Goal: Task Accomplishment & Management: Use online tool/utility

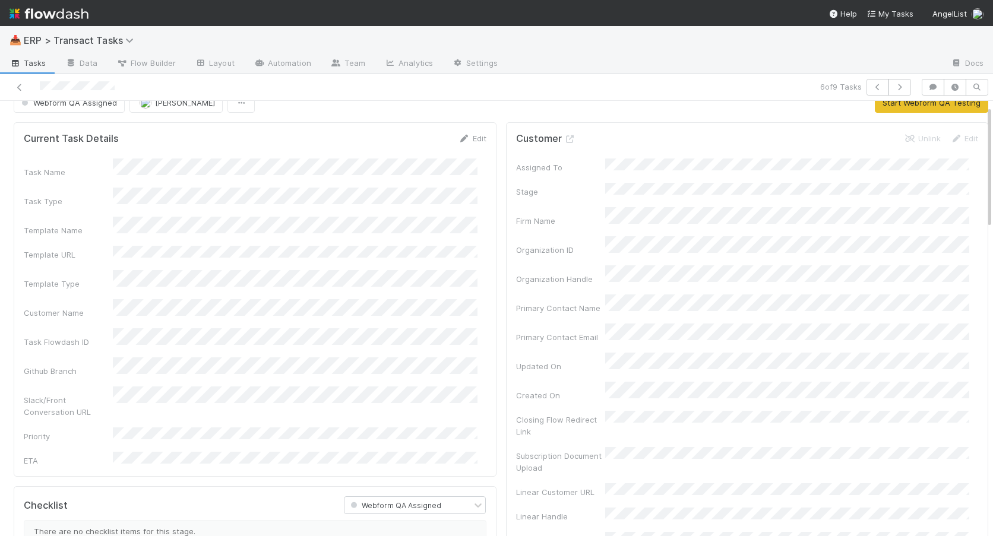
scroll to position [19, 0]
click at [467, 135] on link "Edit" at bounding box center [472, 136] width 28 height 9
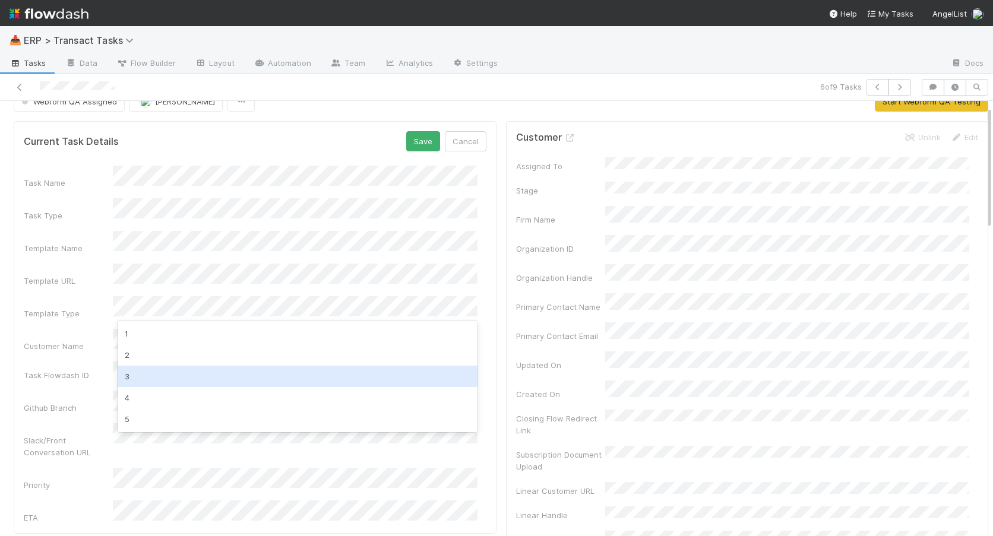
click at [186, 373] on div "3" at bounding box center [298, 376] width 360 height 21
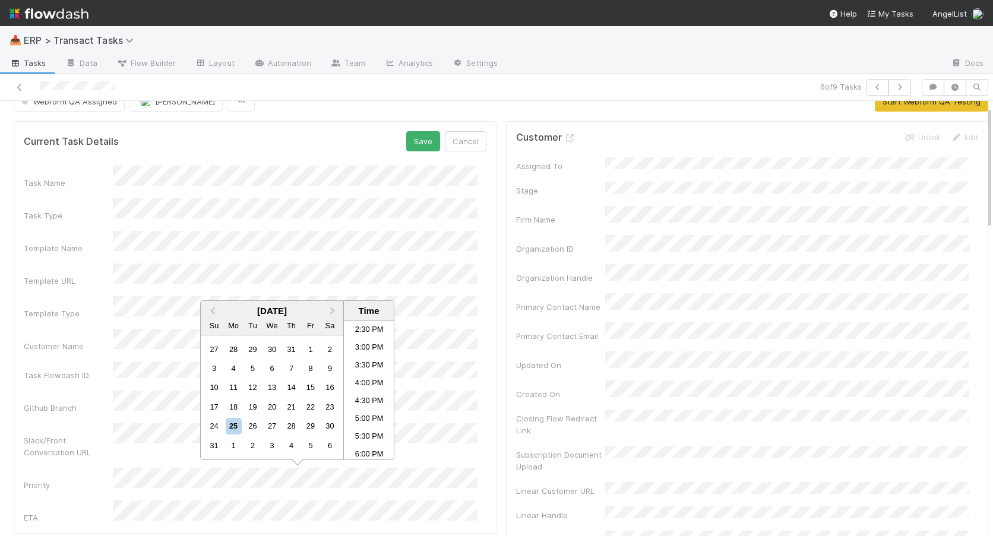
scroll to position [522, 0]
click at [366, 416] on li "5:00 PM" at bounding box center [369, 413] width 50 height 18
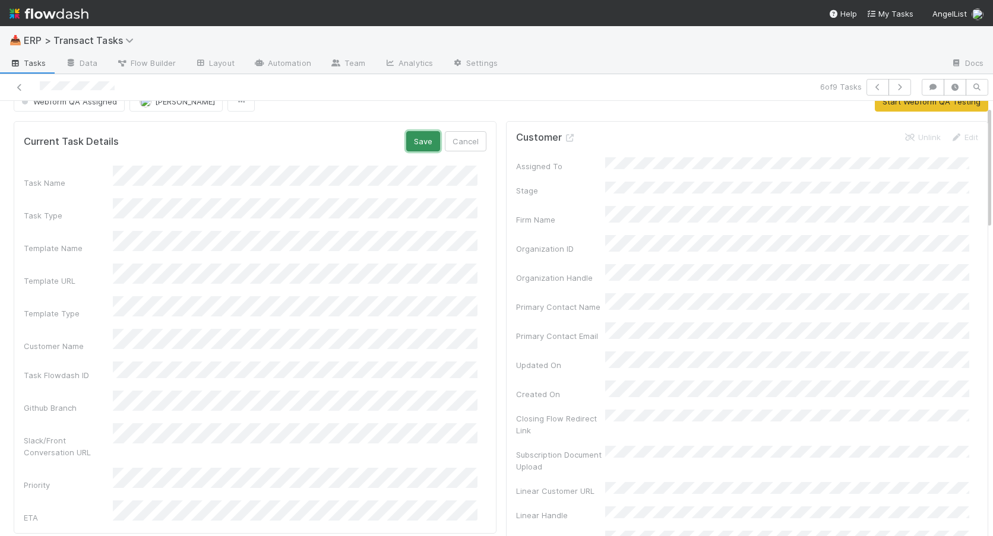
click at [420, 140] on button "Save" at bounding box center [423, 141] width 34 height 20
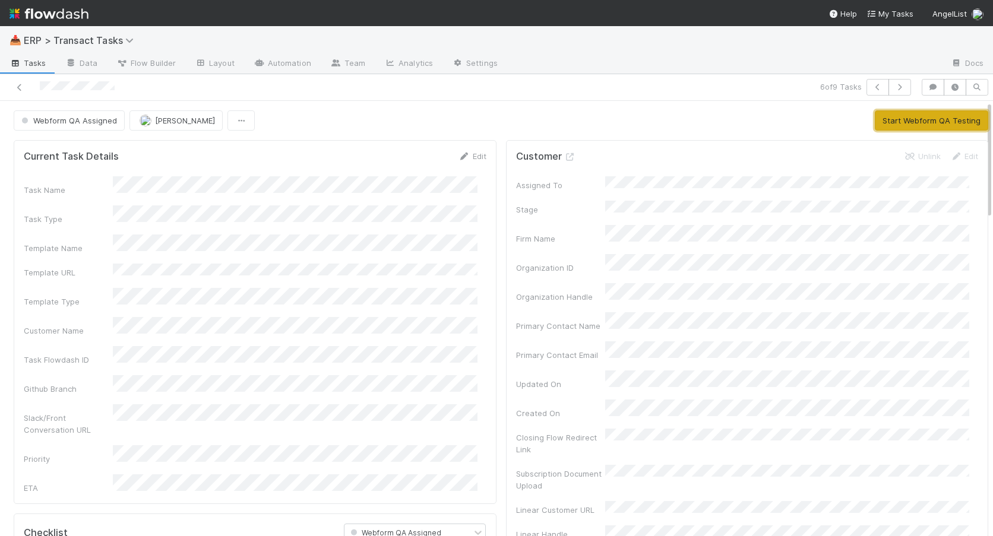
click at [777, 111] on button "Start Webform QA Testing" at bounding box center [931, 120] width 113 height 20
click at [20, 87] on icon at bounding box center [20, 88] width 12 height 8
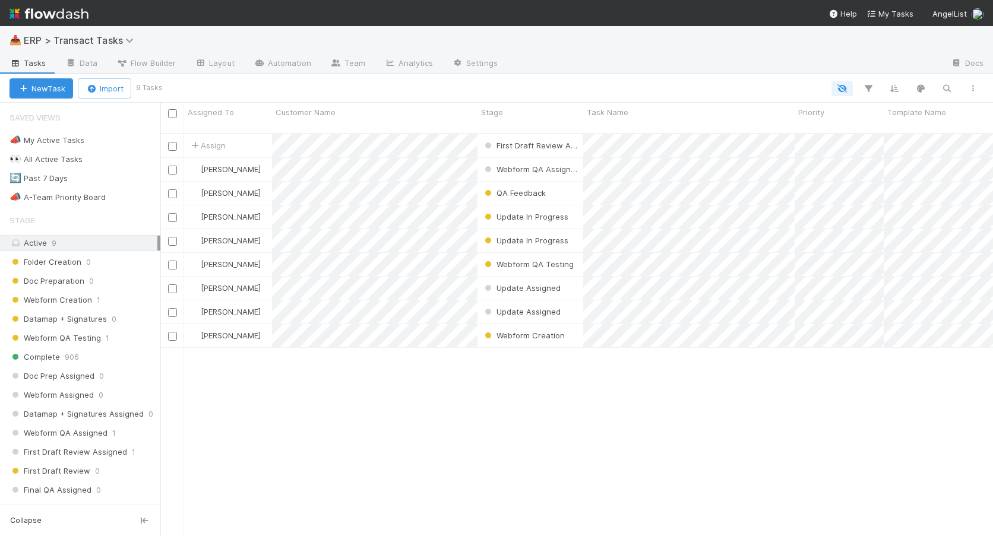
scroll to position [403, 823]
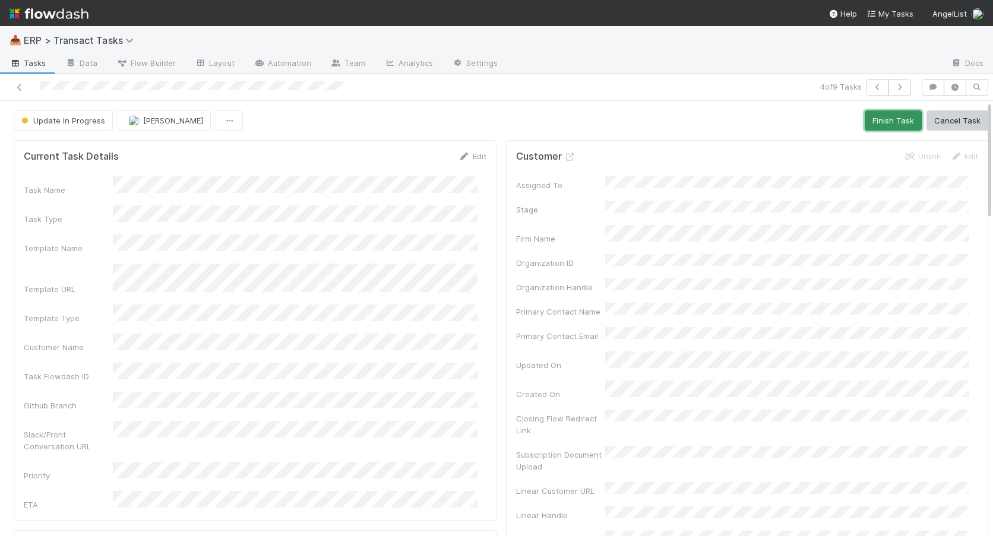
click at [777, 122] on button "Finish Task" at bounding box center [892, 120] width 57 height 20
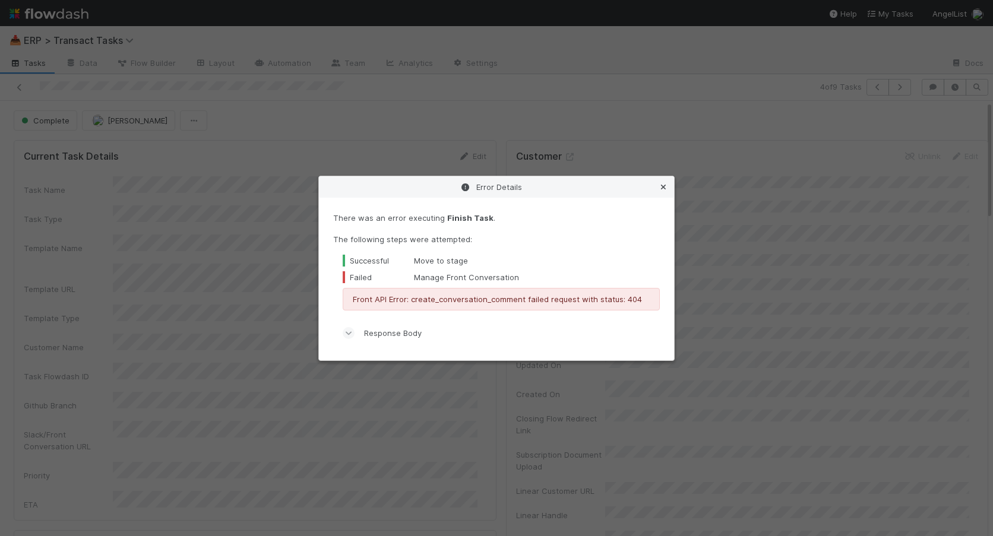
click at [667, 185] on icon at bounding box center [663, 187] width 12 height 8
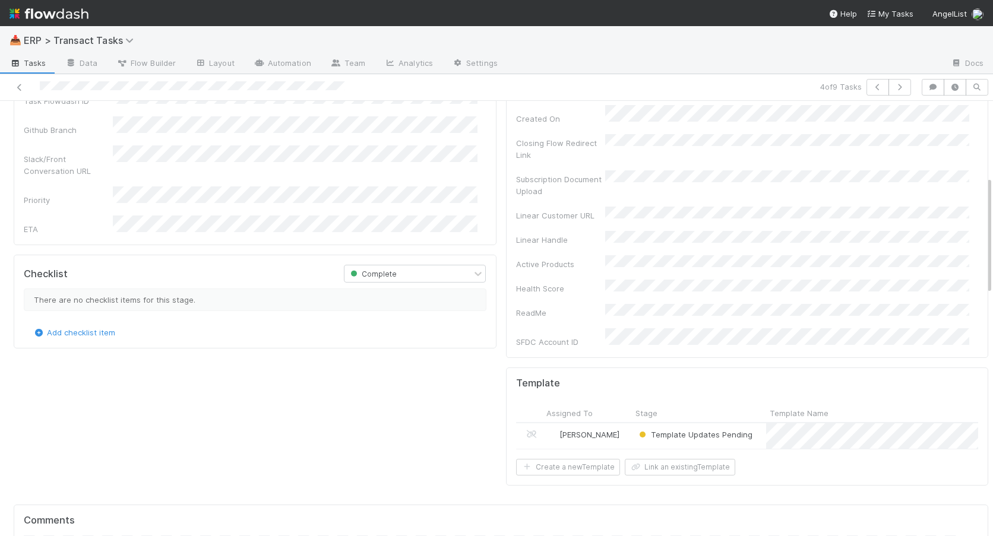
scroll to position [277, 0]
click at [617, 422] on div "[PERSON_NAME]" at bounding box center [587, 435] width 89 height 26
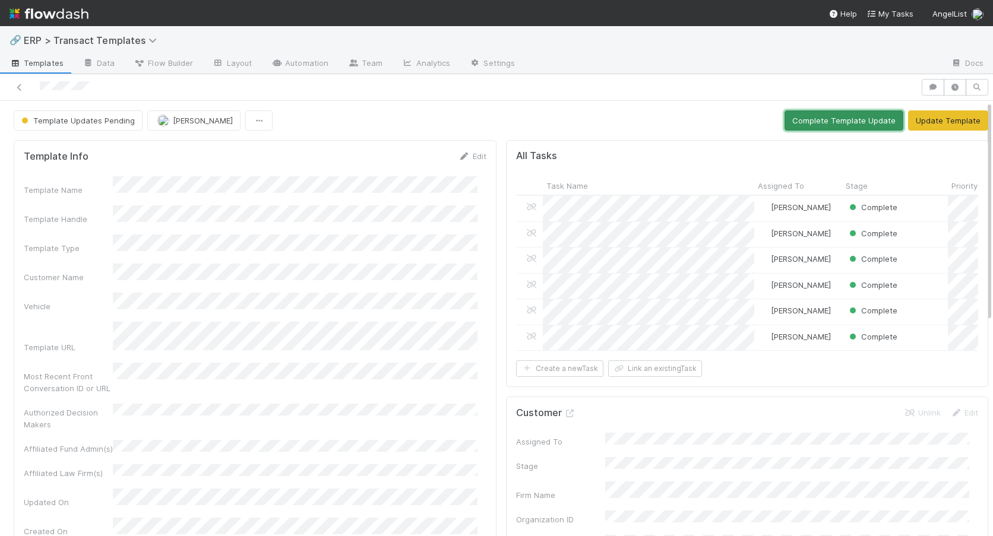
click at [777, 118] on button "Complete Template Update" at bounding box center [843, 120] width 119 height 20
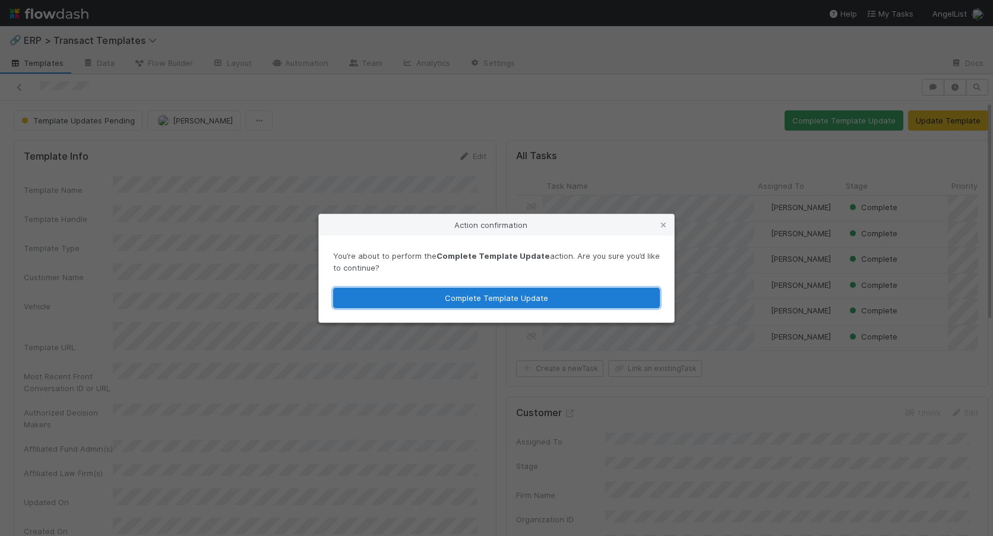
click at [515, 301] on button "Complete Template Update" at bounding box center [496, 298] width 327 height 20
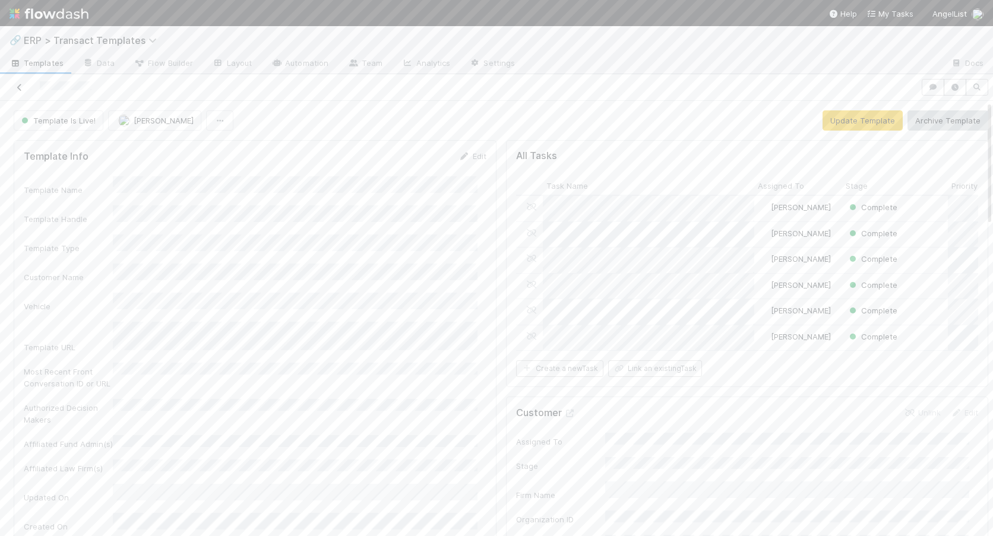
click at [20, 88] on icon at bounding box center [20, 88] width 12 height 8
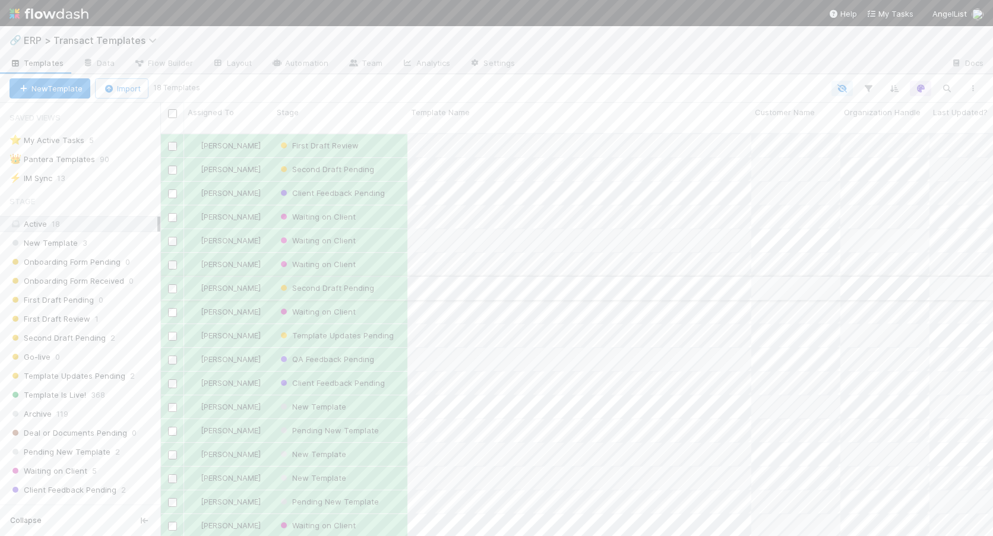
scroll to position [25, 0]
click at [266, 261] on div "[PERSON_NAME]" at bounding box center [228, 272] width 89 height 23
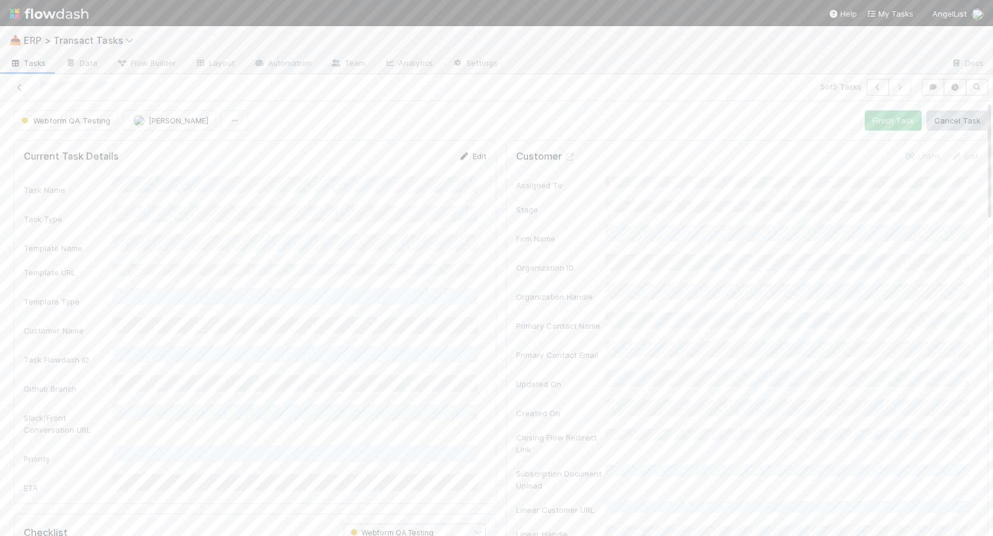
click at [469, 153] on link "Edit" at bounding box center [472, 155] width 28 height 9
click at [420, 166] on button "Save" at bounding box center [423, 160] width 34 height 20
